Goal: Task Accomplishment & Management: Use online tool/utility

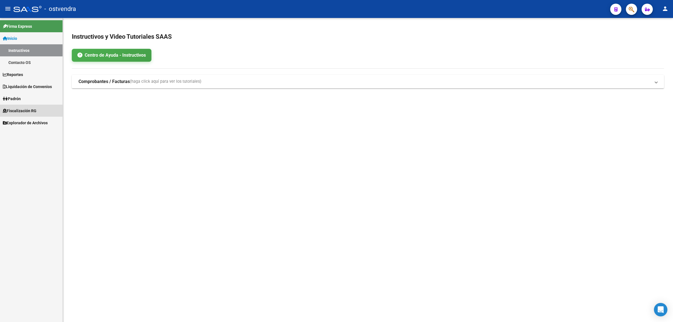
click at [29, 109] on span "Fiscalización RG" at bounding box center [20, 111] width 34 height 6
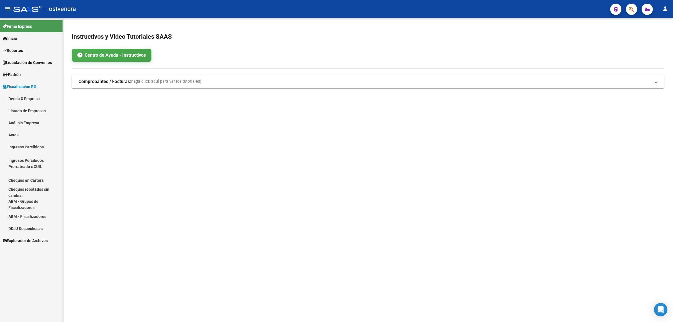
click at [28, 121] on link "Análisis Empresa" at bounding box center [31, 123] width 63 height 12
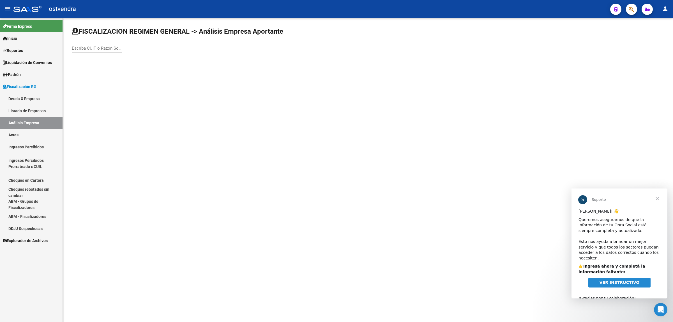
click at [100, 50] on input "Escriba CUIT o Razón Social para buscar" at bounding box center [97, 48] width 50 height 5
paste input "30711773475"
type input "30711773475"
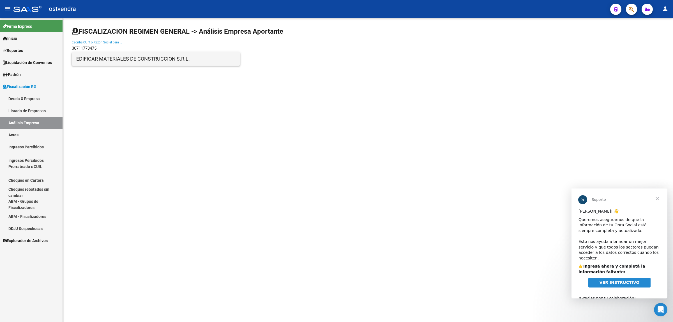
click at [103, 61] on span "EDIFICAR MATERIALES DE CONSTRUCCION S.R.L." at bounding box center [155, 58] width 159 height 13
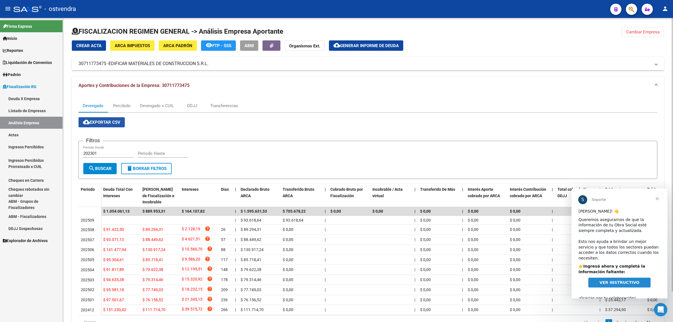
click at [110, 122] on span "cloud_download Exportar CSV" at bounding box center [101, 122] width 37 height 5
click at [158, 106] on div "Devengado x CUIL" at bounding box center [157, 106] width 34 height 6
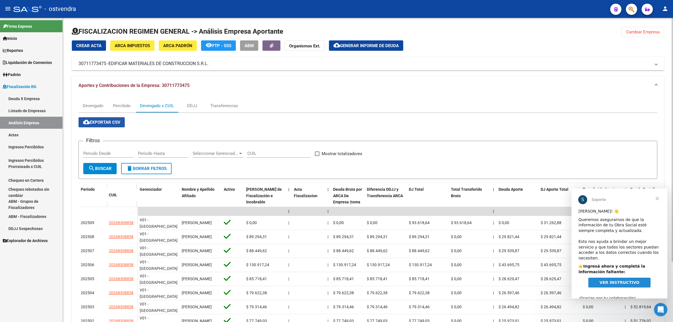
click at [107, 122] on span "cloud_download Exportar CSV" at bounding box center [101, 122] width 37 height 5
click at [379, 46] on span "Generar informe de deuda" at bounding box center [369, 45] width 59 height 5
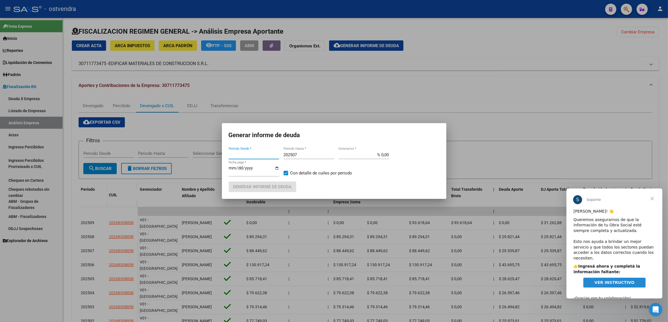
type input "202301"
click at [303, 157] on input "202507" at bounding box center [309, 154] width 50 height 5
type input "202509"
drag, startPoint x: 233, startPoint y: 169, endPoint x: 238, endPoint y: 169, distance: 5.3
click at [233, 169] on input "[DATE]" at bounding box center [254, 170] width 50 height 9
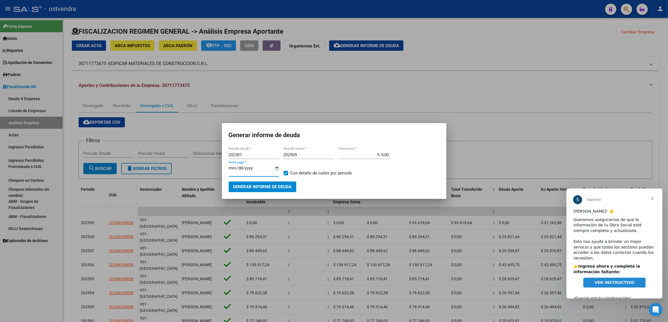
click at [239, 169] on input "[DATE]" at bounding box center [254, 170] width 50 height 9
type input "[DATE]"
click at [254, 183] on button "Generar informe de deuda" at bounding box center [263, 186] width 68 height 10
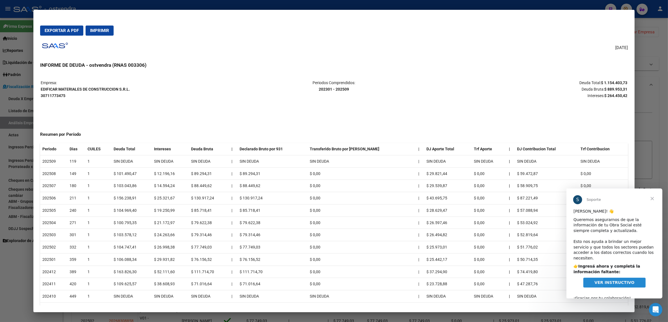
click at [69, 31] on span "Exportar a PDF" at bounding box center [62, 30] width 34 height 5
